Goal: Transaction & Acquisition: Download file/media

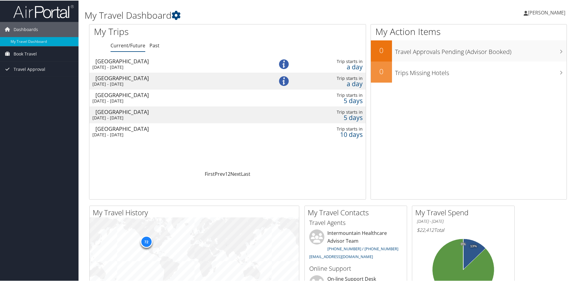
click at [137, 80] on div "Salt Lake City" at bounding box center [178, 77] width 167 height 5
click at [130, 79] on div "Salt Lake City" at bounding box center [178, 77] width 167 height 5
click at [162, 97] on td "Salt Lake City Tue 9 Sep 2025 - Tue 9 Sep 2025" at bounding box center [175, 97] width 173 height 17
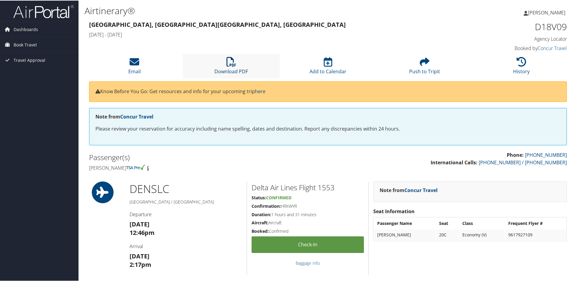
click at [231, 69] on link "Download PDF" at bounding box center [231, 67] width 34 height 14
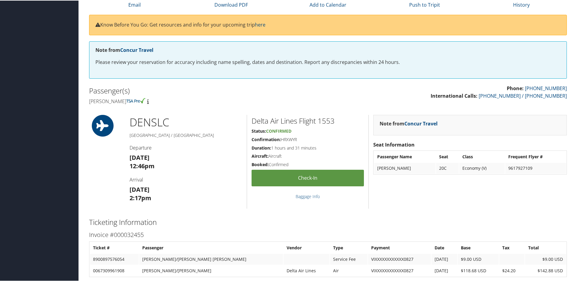
scroll to position [91, 0]
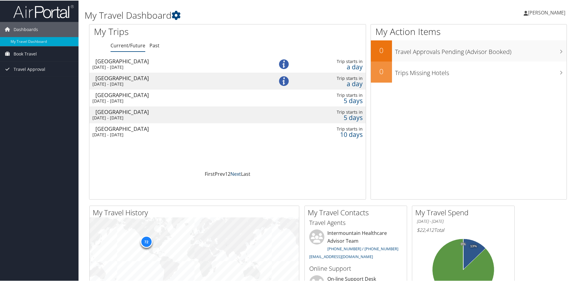
click at [236, 174] on link "Next" at bounding box center [235, 173] width 11 height 7
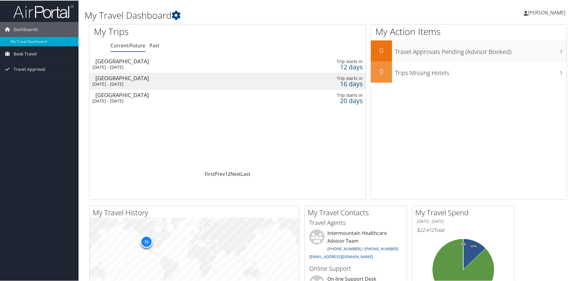
click at [124, 81] on div "Sat 20 Sep 2025 - Sat 20 Sep 2025" at bounding box center [175, 83] width 167 height 5
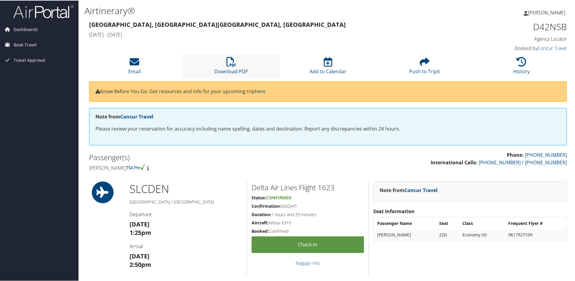
click at [232, 67] on li "Download PDF" at bounding box center [231, 65] width 97 height 24
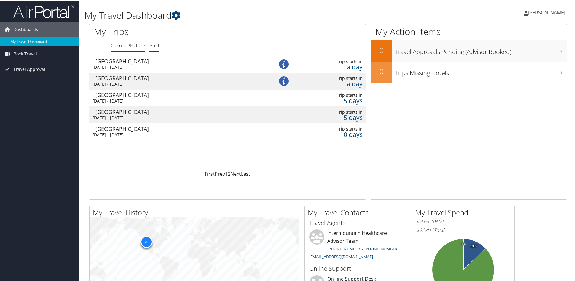
click at [155, 45] on link "Past" at bounding box center [155, 45] width 10 height 7
click at [141, 65] on div "[DATE] - [DATE]" at bounding box center [175, 66] width 167 height 5
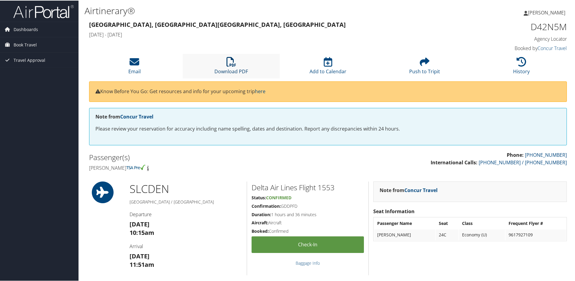
click at [233, 70] on link "Download PDF" at bounding box center [231, 67] width 34 height 14
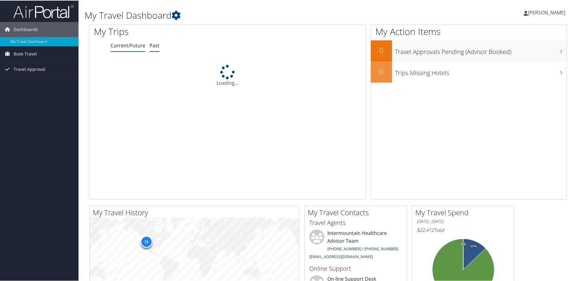
click at [154, 44] on link "Past" at bounding box center [155, 45] width 10 height 7
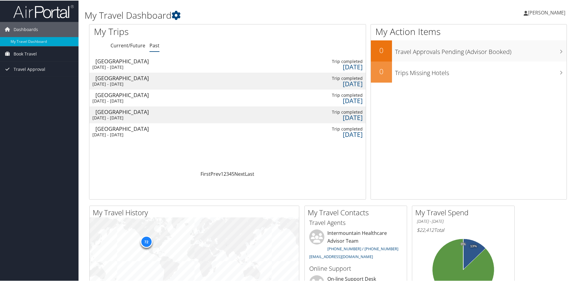
click at [154, 44] on link "Past" at bounding box center [155, 45] width 10 height 7
click at [217, 173] on link "Prev" at bounding box center [216, 173] width 10 height 7
click at [208, 174] on link "First" at bounding box center [206, 173] width 10 height 7
click at [133, 43] on link "Current/Future" at bounding box center [128, 45] width 35 height 7
click at [153, 44] on link "Past" at bounding box center [155, 45] width 10 height 7
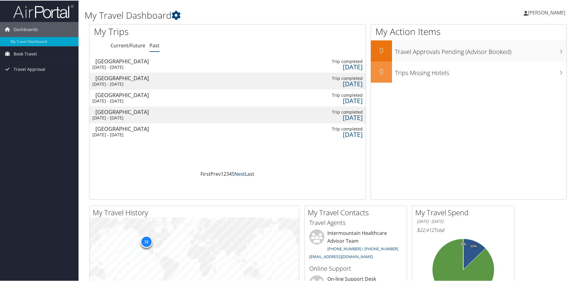
click at [239, 174] on link "Next" at bounding box center [239, 173] width 11 height 7
click at [115, 62] on div "Salt Lake City" at bounding box center [178, 60] width 167 height 5
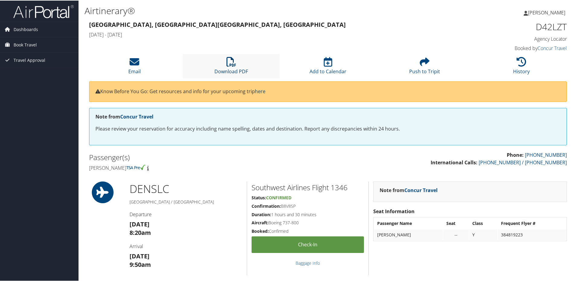
click at [228, 66] on icon at bounding box center [232, 61] width 10 height 10
